Goal: Find specific page/section: Find specific page/section

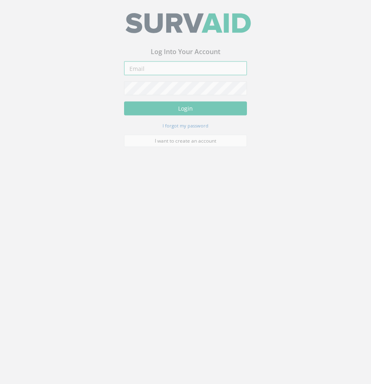
type input "[EMAIL_ADDRESS][DOMAIN_NAME]"
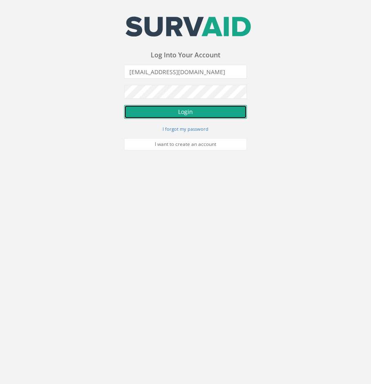
click at [204, 117] on button "Login" at bounding box center [185, 112] width 123 height 14
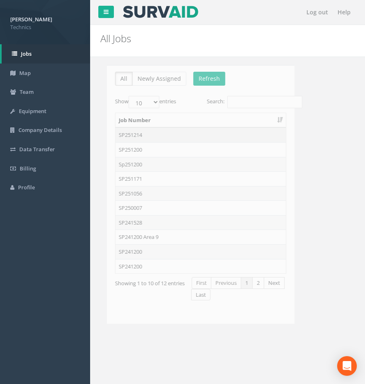
click at [136, 132] on td "SP251214" at bounding box center [194, 134] width 170 height 15
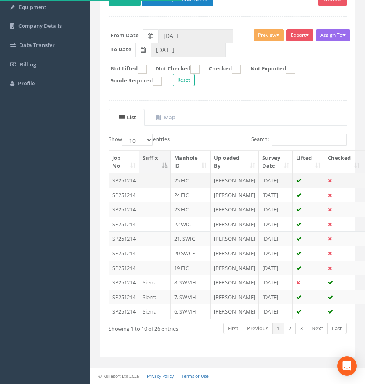
scroll to position [180, 0]
click at [280, 329] on link "1" at bounding box center [278, 328] width 12 height 12
click at [291, 328] on link "2" at bounding box center [290, 328] width 12 height 12
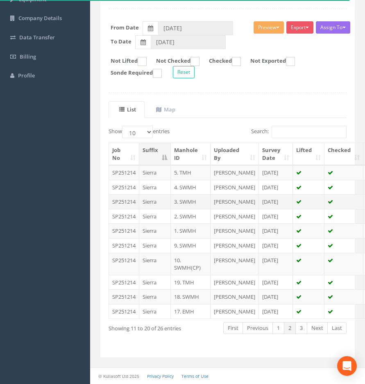
click at [189, 194] on td "3. SWMH" at bounding box center [191, 201] width 40 height 15
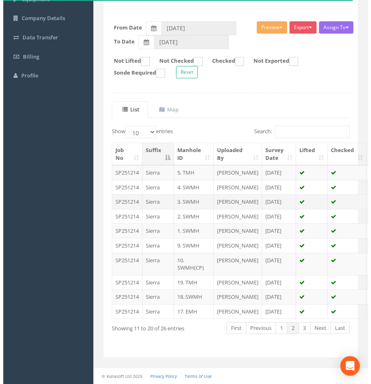
scroll to position [0, 0]
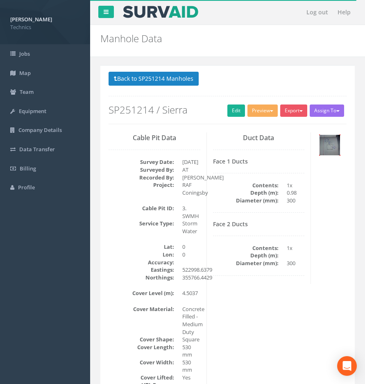
click at [324, 138] on img at bounding box center [330, 145] width 20 height 20
